Goal: Task Accomplishment & Management: Use online tool/utility

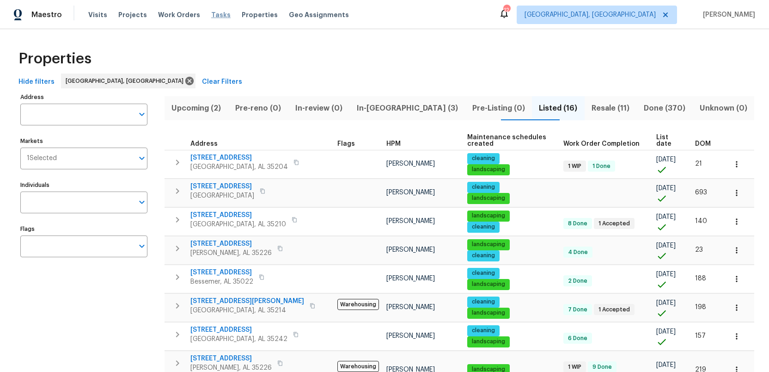
click at [211, 16] on span "Tasks" at bounding box center [220, 15] width 19 height 6
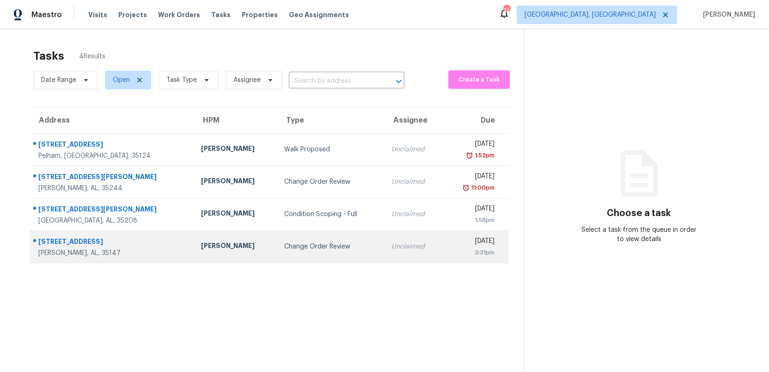
click at [391, 249] on div "Unclaimed" at bounding box center [413, 246] width 44 height 9
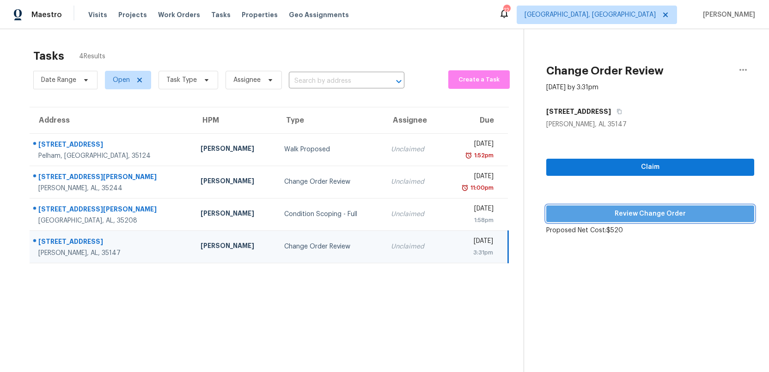
click at [620, 214] on span "Review Change Order" at bounding box center [650, 214] width 193 height 12
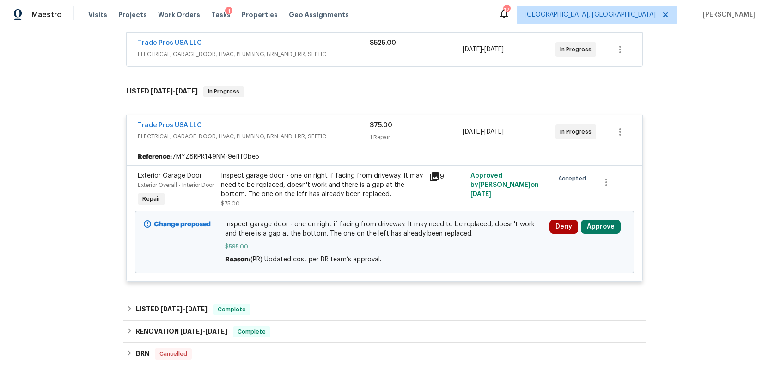
scroll to position [249, 0]
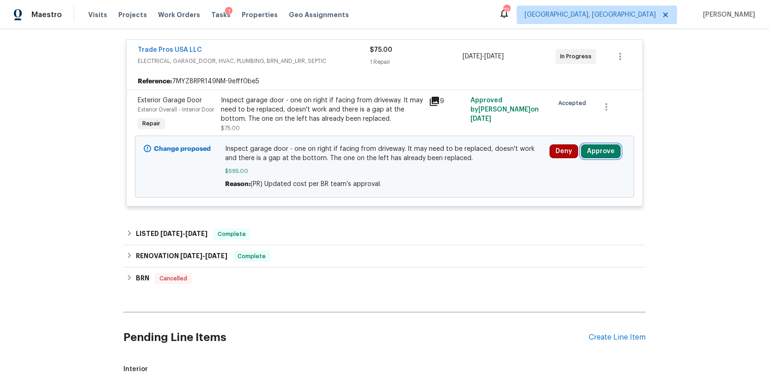
click at [597, 158] on button "Approve" at bounding box center [601, 151] width 40 height 14
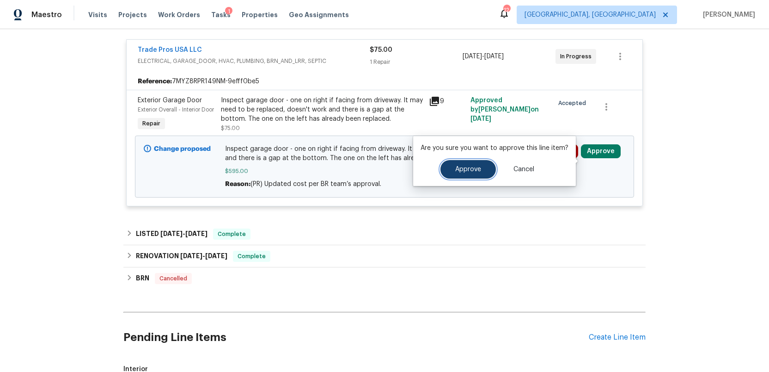
click at [469, 171] on span "Approve" at bounding box center [468, 169] width 26 height 7
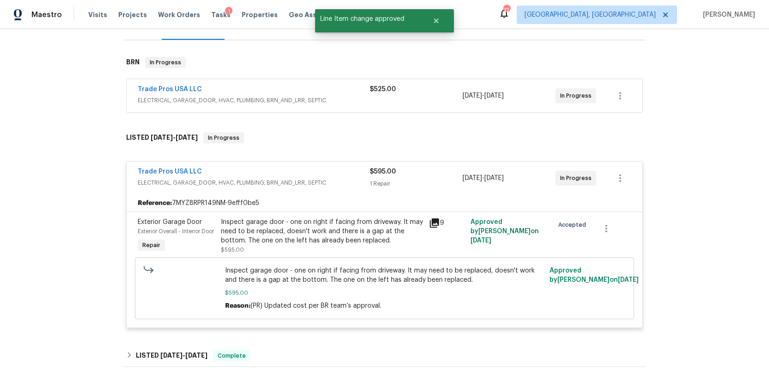
scroll to position [83, 0]
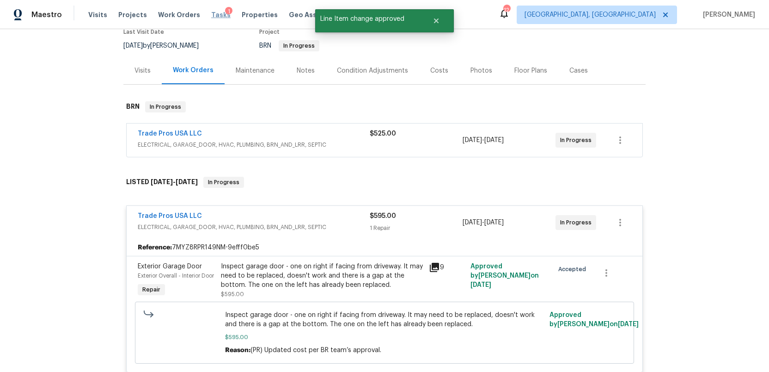
click at [211, 14] on span "Tasks" at bounding box center [220, 15] width 19 height 6
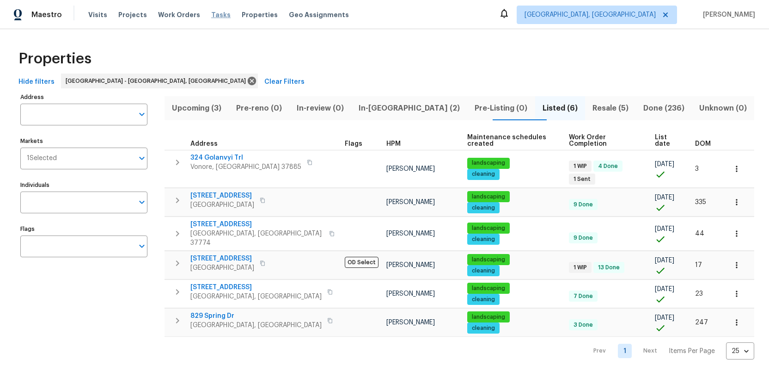
click at [215, 14] on span "Tasks" at bounding box center [220, 15] width 19 height 6
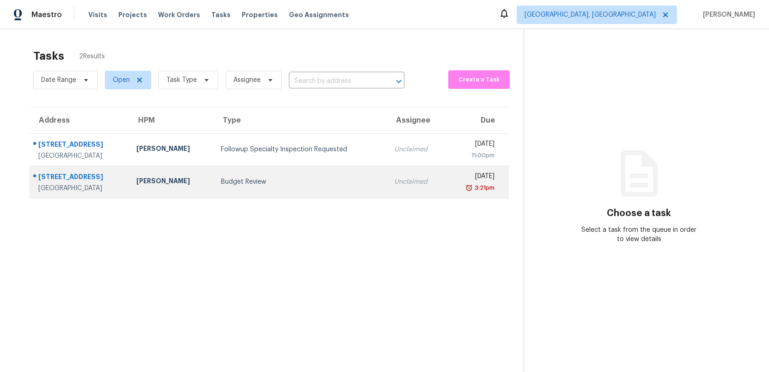
click at [281, 180] on div "Budget Review" at bounding box center [300, 181] width 159 height 9
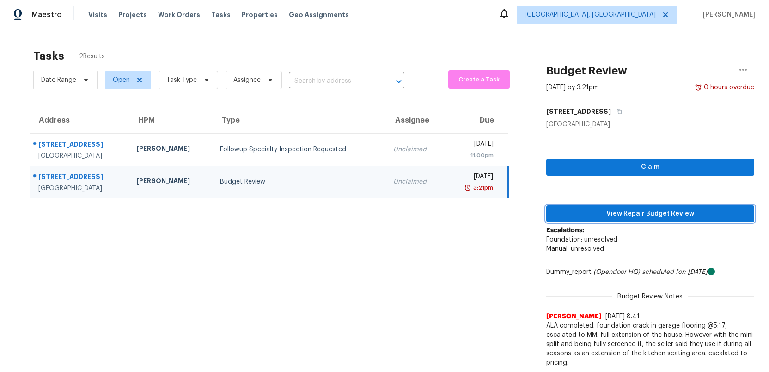
click at [649, 213] on span "View Repair Budget Review" at bounding box center [650, 214] width 193 height 12
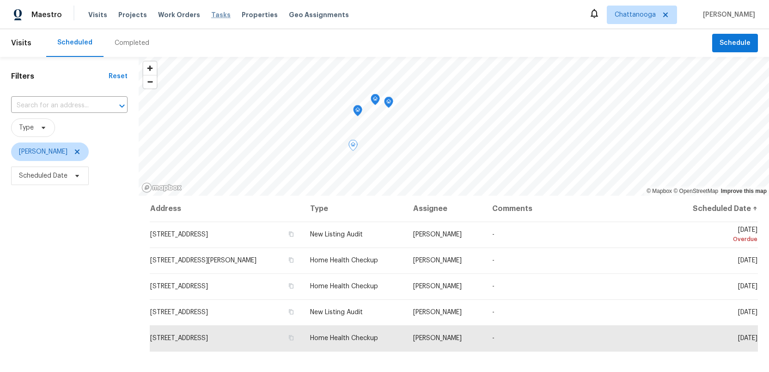
click at [211, 17] on span "Tasks" at bounding box center [220, 15] width 19 height 6
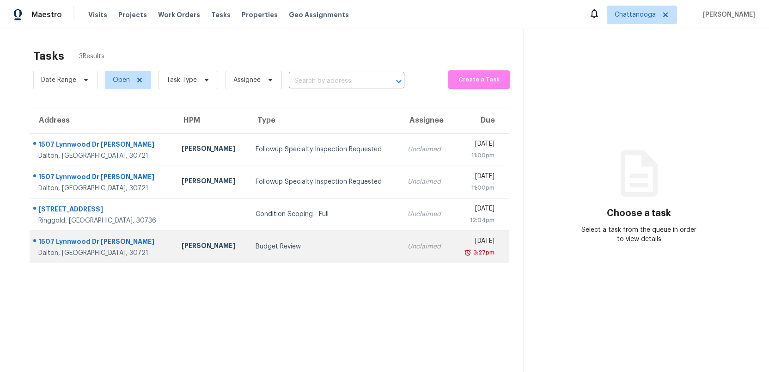
click at [330, 247] on div "Budget Review" at bounding box center [324, 246] width 137 height 9
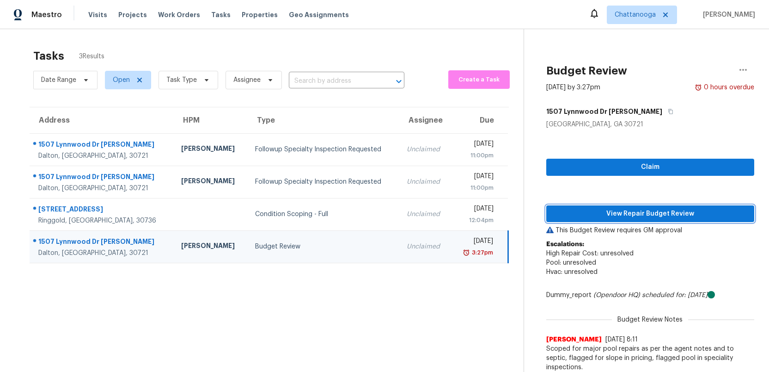
click at [635, 213] on span "View Repair Budget Review" at bounding box center [650, 214] width 193 height 12
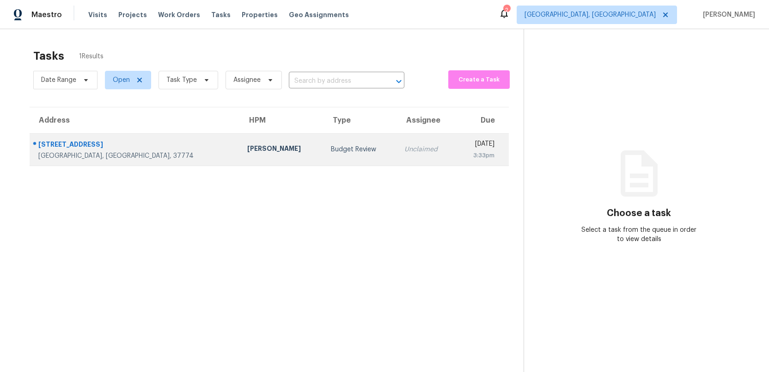
click at [331, 145] on div "Budget Review" at bounding box center [360, 149] width 59 height 9
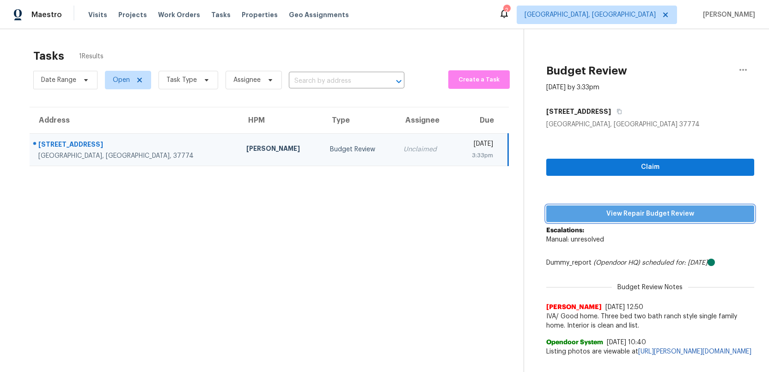
click at [608, 211] on span "View Repair Budget Review" at bounding box center [650, 214] width 193 height 12
